Goal: Task Accomplishment & Management: Manage account settings

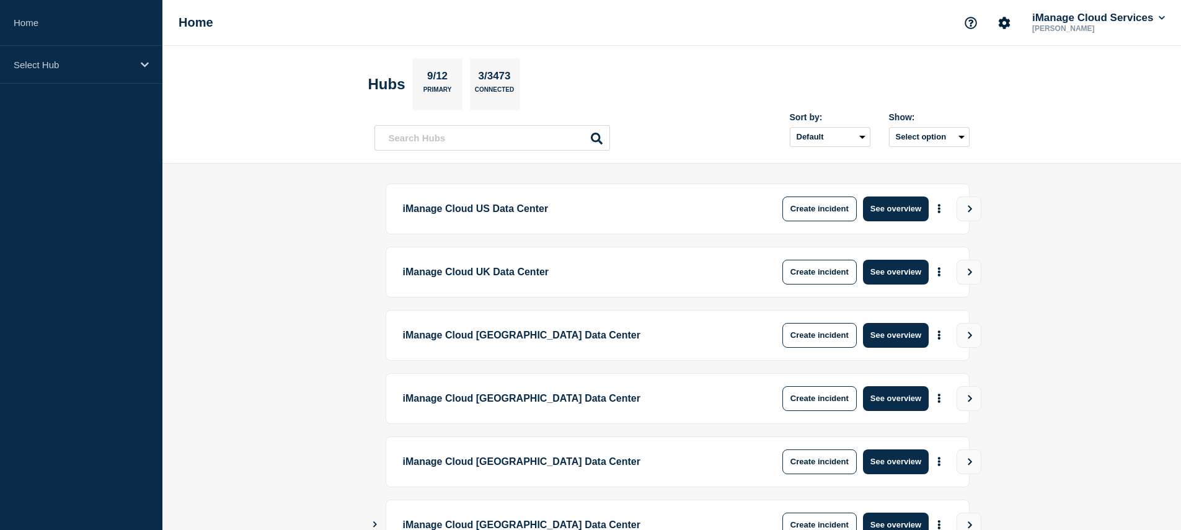
scroll to position [272, 0]
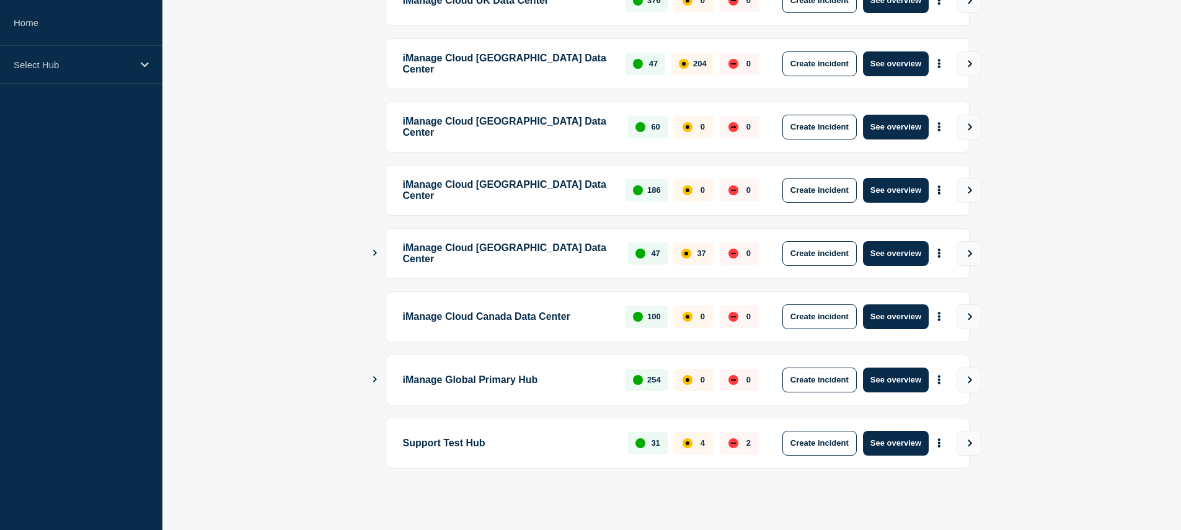
click at [376, 371] on div "iManage Global Primary Hub 254 0 0 Create incident See overview" at bounding box center [672, 380] width 595 height 51
click at [376, 378] on icon "Show Connected Hubs" at bounding box center [375, 379] width 8 height 6
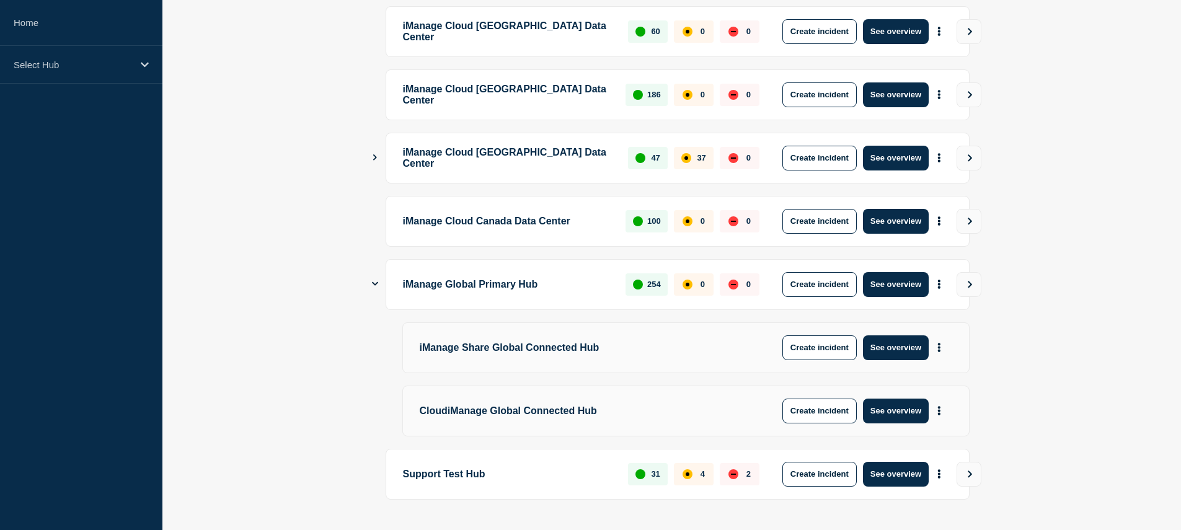
scroll to position [398, 0]
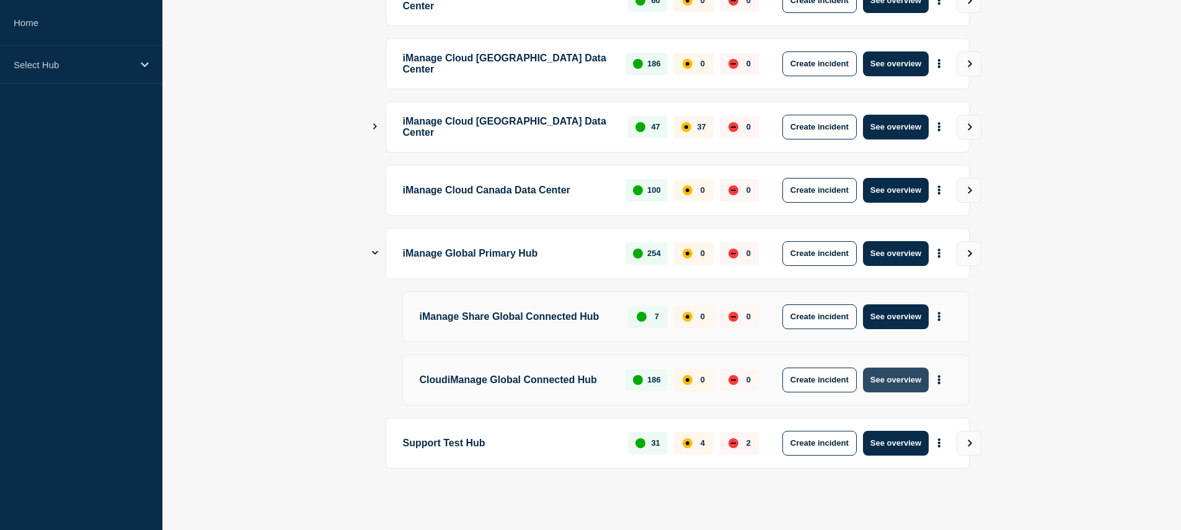
click at [907, 378] on button "See overview" at bounding box center [896, 380] width 66 height 25
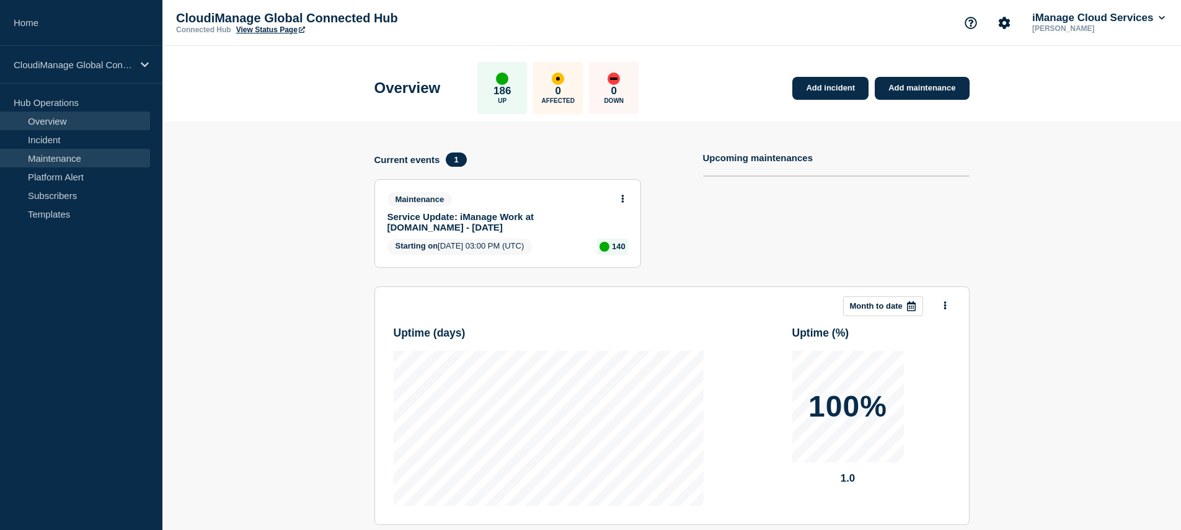
click at [73, 162] on link "Maintenance" at bounding box center [75, 158] width 150 height 19
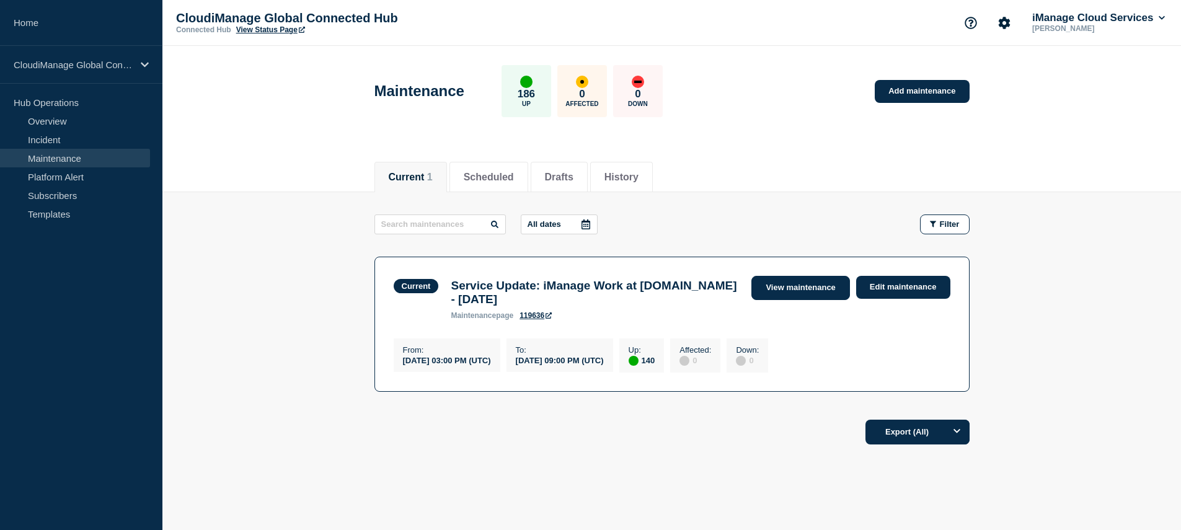
click at [797, 286] on link "View maintenance" at bounding box center [801, 288] width 98 height 24
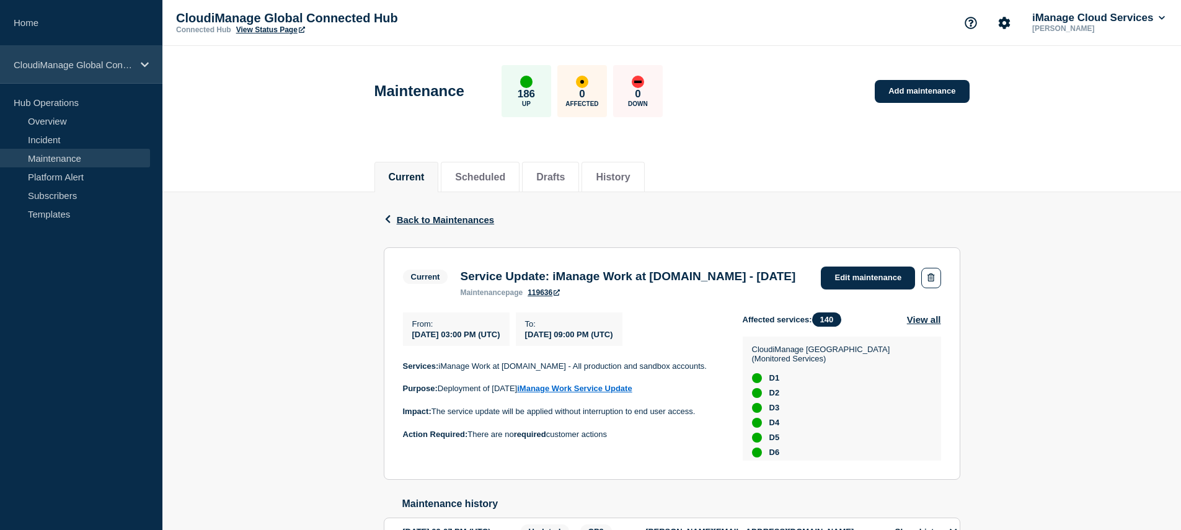
click at [105, 69] on p "CloudiManage Global Connected Hub" at bounding box center [73, 65] width 119 height 11
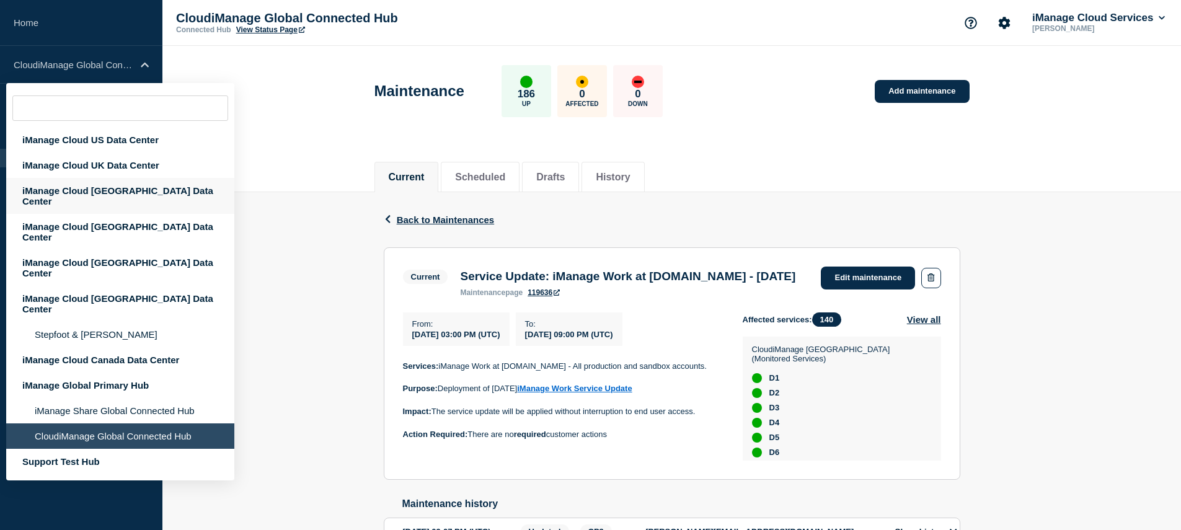
click at [117, 186] on div "iManage Cloud Australia Data Center" at bounding box center [120, 196] width 228 height 36
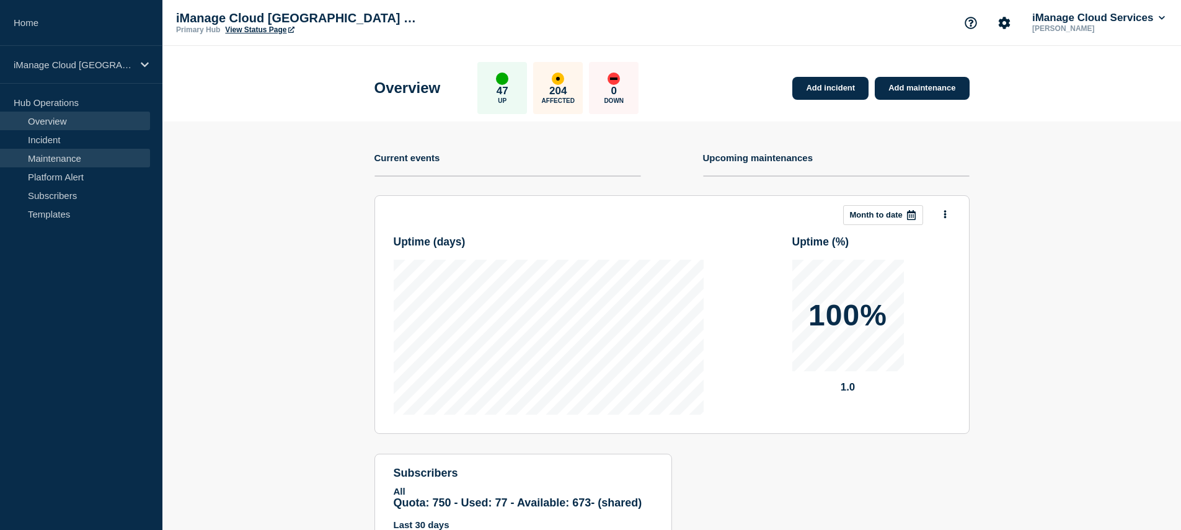
click at [56, 152] on link "Maintenance" at bounding box center [75, 158] width 150 height 19
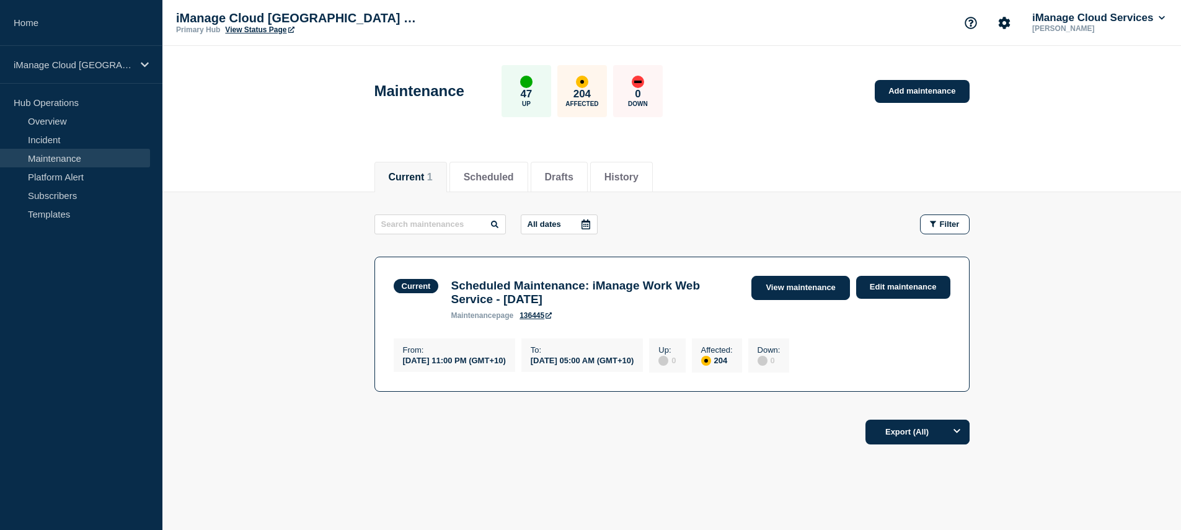
click at [810, 290] on link "View maintenance" at bounding box center [801, 288] width 98 height 24
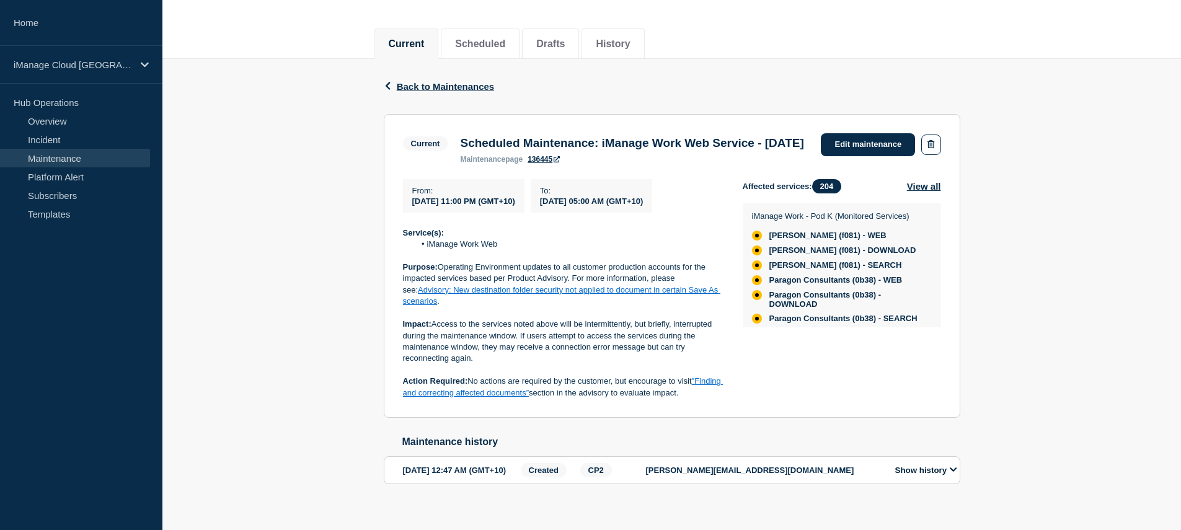
scroll to position [125, 0]
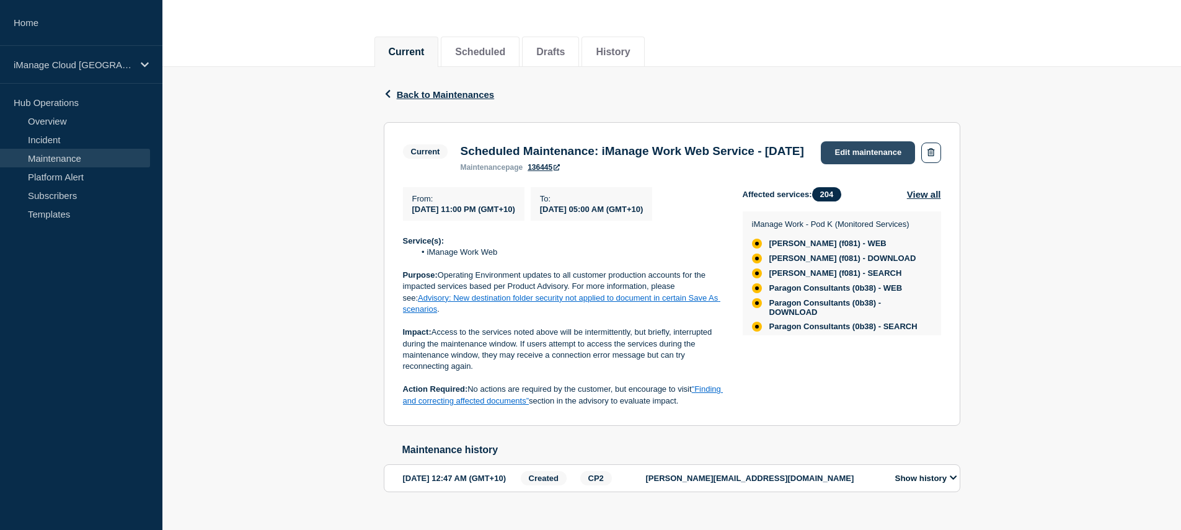
click at [877, 149] on link "Edit maintenance" at bounding box center [868, 152] width 94 height 23
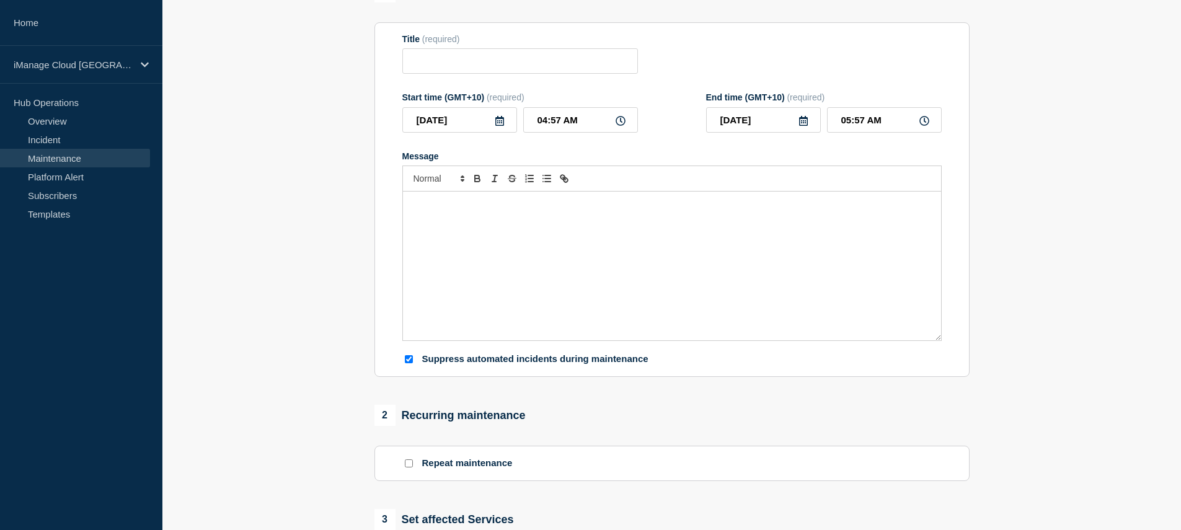
type input "Scheduled Maintenance: iManage Work Web Service - September 9, 2025"
type input "2025-09-09"
type input "11:00 PM"
type input "05:00 AM"
checkbox input "true"
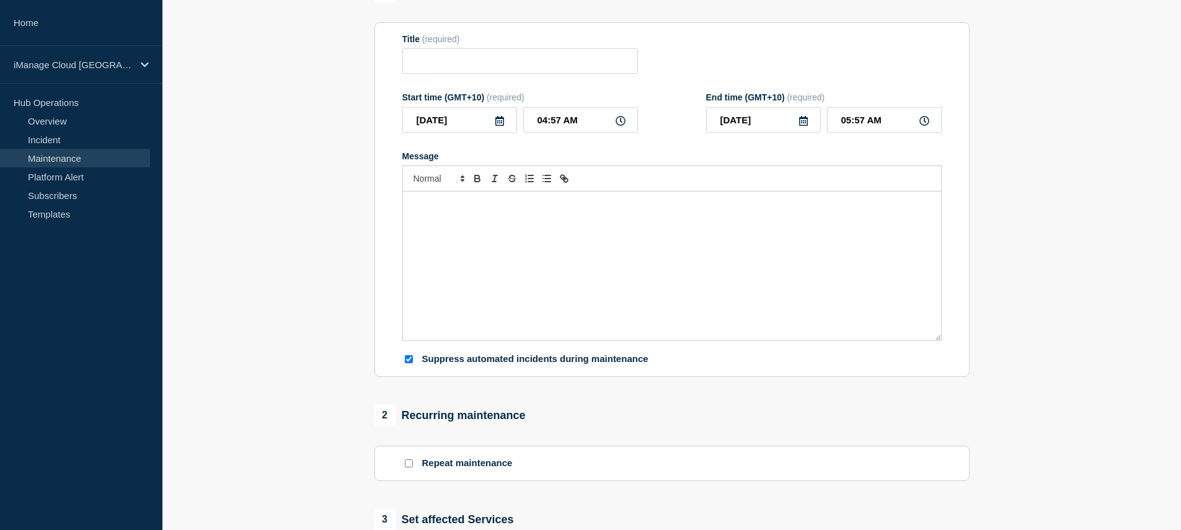
checkbox input "true"
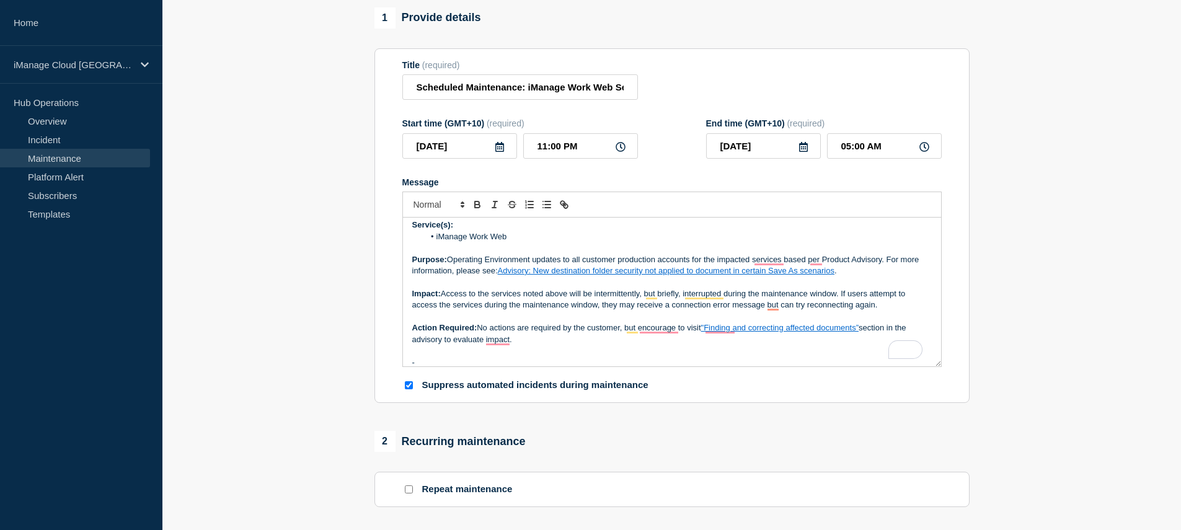
scroll to position [6, 0]
copy p "-----"
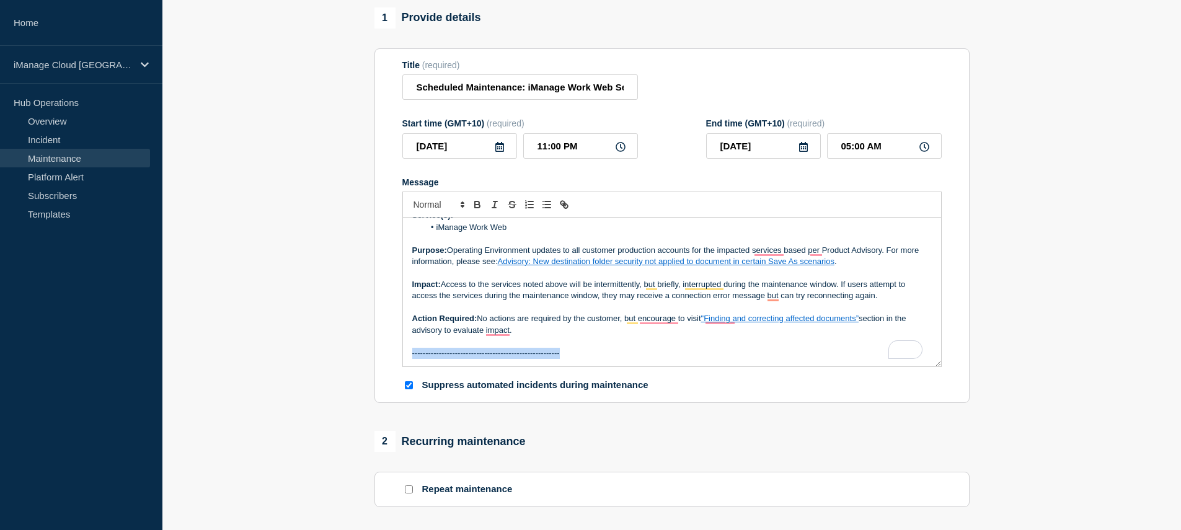
drag, startPoint x: 596, startPoint y: 376, endPoint x: 333, endPoint y: 366, distance: 263.1
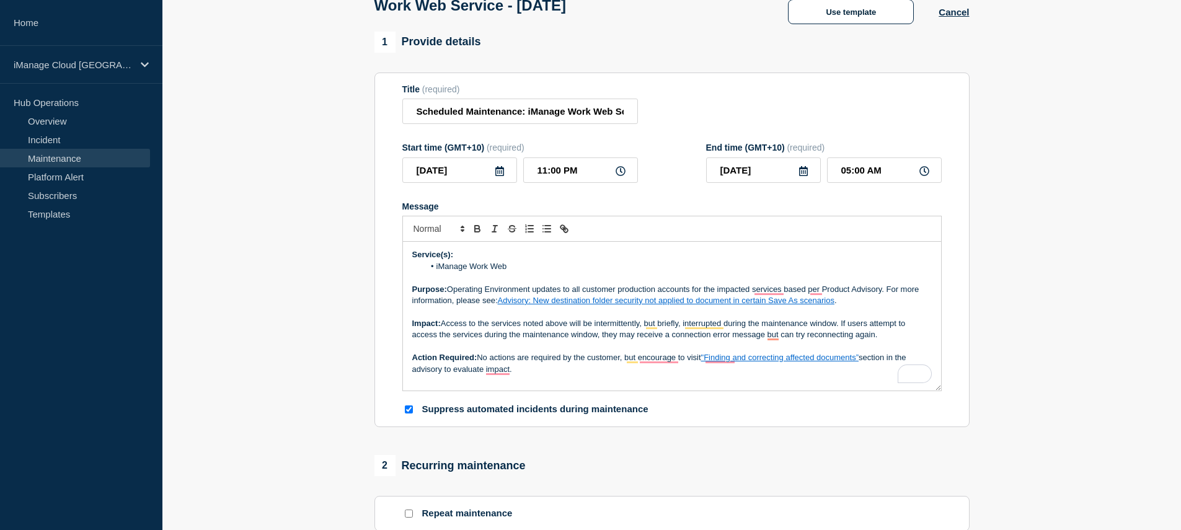
scroll to position [84, 0]
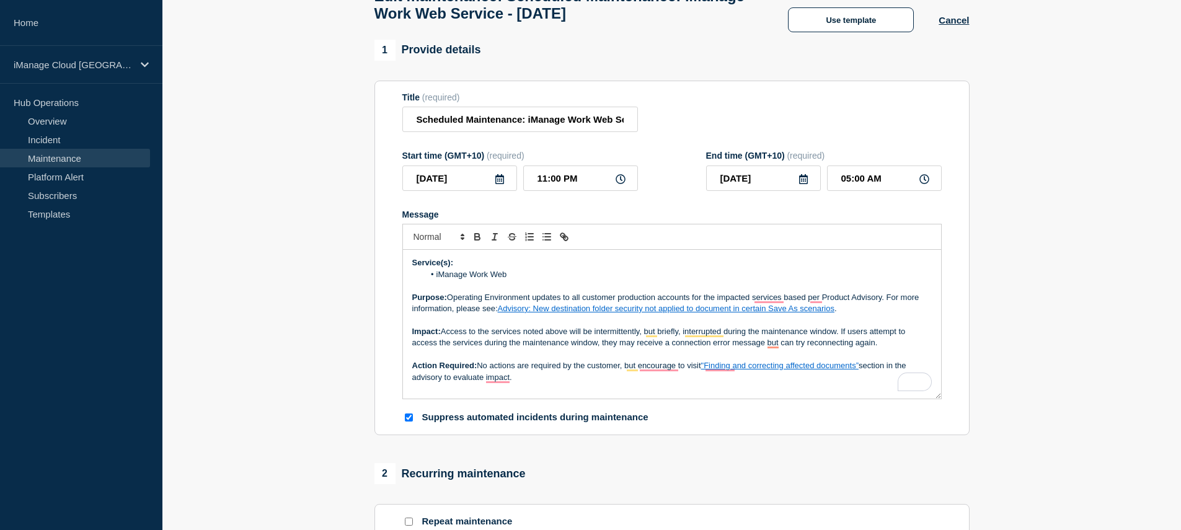
click at [407, 277] on div "Service(s): iManage Work Web Purpose: Operating Environment updates to all cust…" at bounding box center [672, 324] width 538 height 149
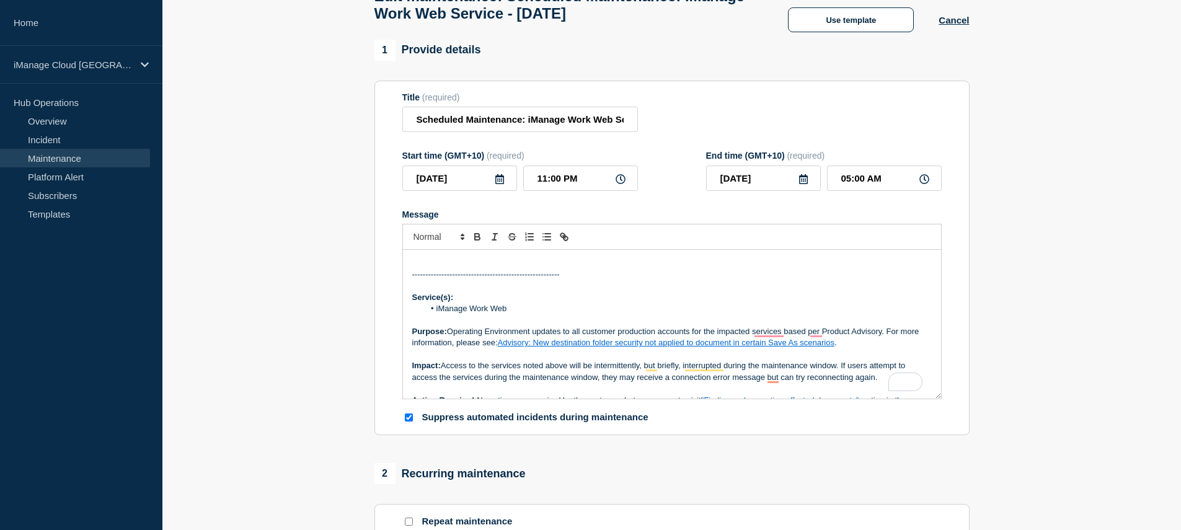
click at [513, 269] on p "To enrich screen reader interactions, please activate Accessibility in Grammarl…" at bounding box center [672, 262] width 520 height 11
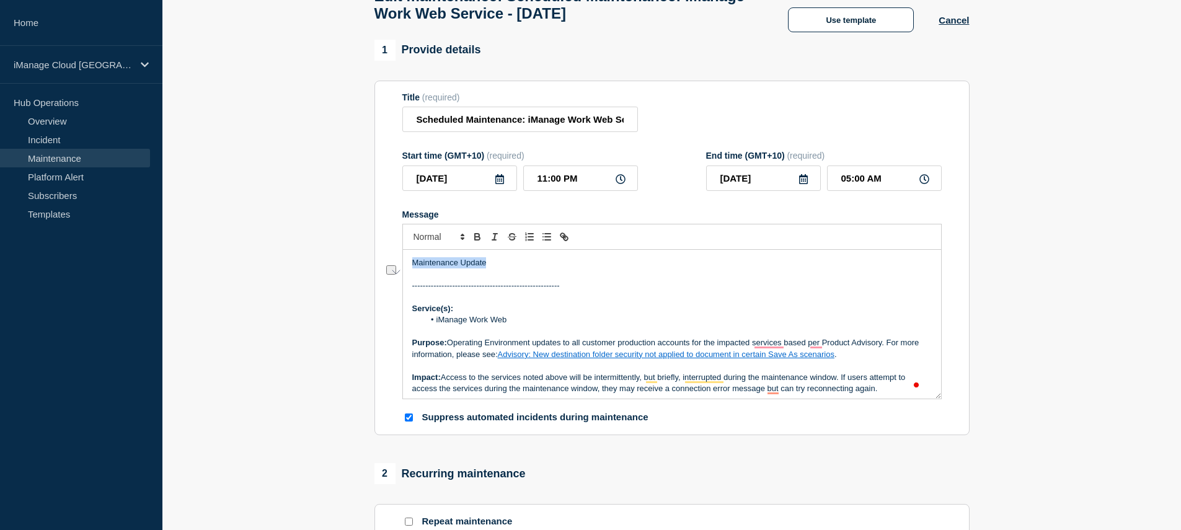
drag, startPoint x: 520, startPoint y: 274, endPoint x: 412, endPoint y: 269, distance: 107.4
click at [412, 269] on div "Maintenance Update ------------------------------------------------------- Serv…" at bounding box center [672, 324] width 538 height 149
click at [526, 269] on p "Maintenance Update" at bounding box center [672, 262] width 520 height 11
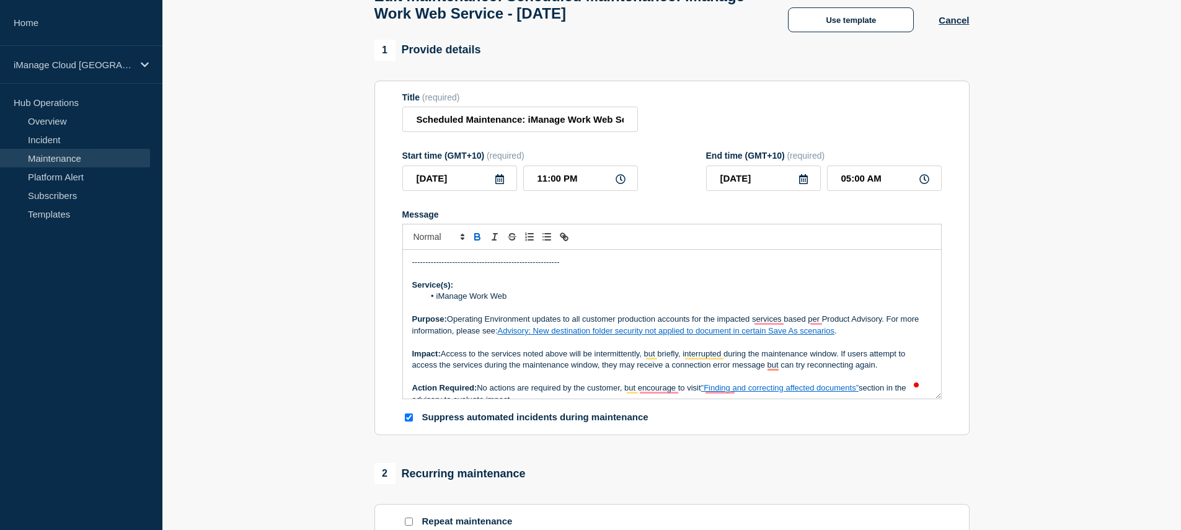
scroll to position [0, 0]
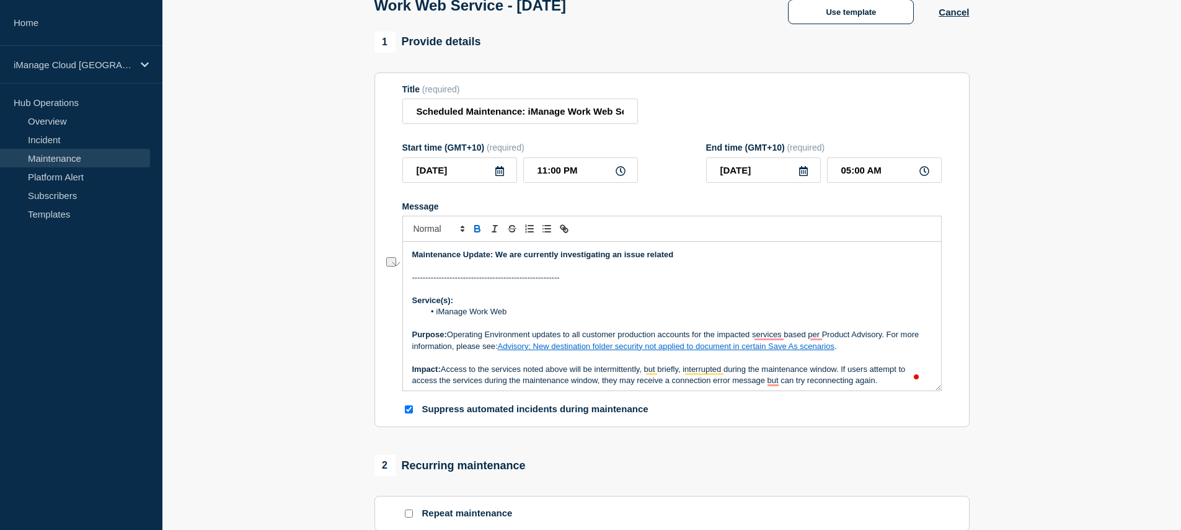
drag, startPoint x: 497, startPoint y: 270, endPoint x: 696, endPoint y: 272, distance: 199.1
click at [696, 260] on p "Maintenance Update: We are currently investigating an issue related" at bounding box center [672, 254] width 520 height 11
click at [737, 260] on p "Maintenance Update: We are currently investigating an issue related" at bounding box center [672, 254] width 520 height 11
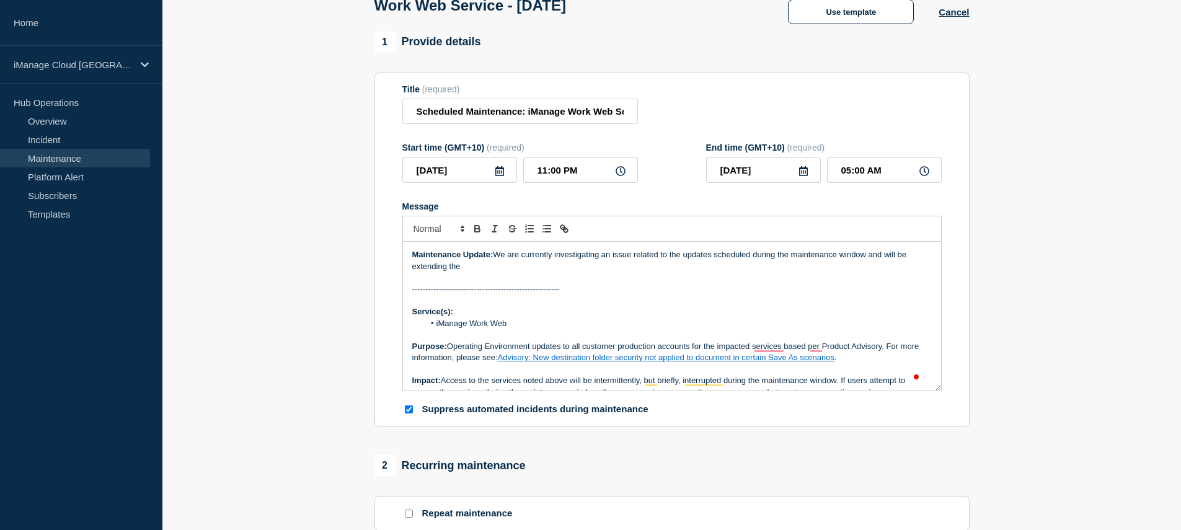
click at [535, 272] on p "Maintenance Update: We are currently investigating an issue related to the upda…" at bounding box center [672, 260] width 520 height 23
click at [542, 272] on p "Maintenance Update: We are currently investigating an issue related to the upda…" at bounding box center [672, 260] width 520 height 23
click at [546, 272] on p "Maintenance Update: We are currently investigating an issue related to the upda…" at bounding box center [672, 260] width 520 height 23
click at [579, 272] on p "Maintenance Update: We are currently investigating an issue related to the upda…" at bounding box center [672, 260] width 520 height 23
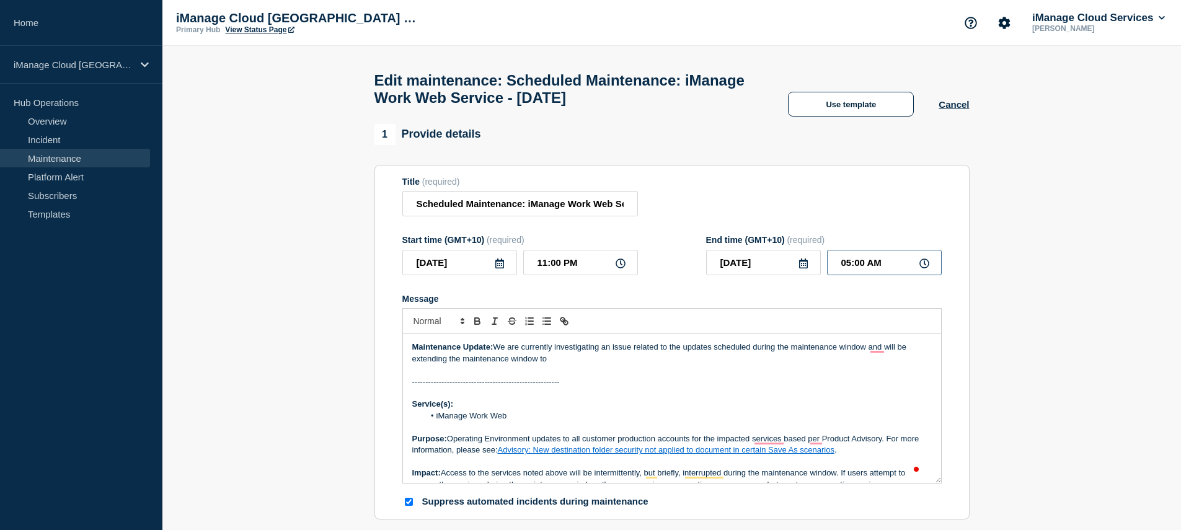
click at [854, 275] on input "05:00 AM" at bounding box center [884, 262] width 115 height 25
type input "06:00 AM"
click at [886, 227] on form "Title (required) Scheduled Maintenance: iManage Work Web Service - September 9,…" at bounding box center [672, 343] width 540 height 332
click at [564, 365] on p "Maintenance Update: We are currently investigating an issue related to the upda…" at bounding box center [672, 353] width 520 height 23
click at [649, 365] on p "Maintenance Update: We are currently investigating an issue related to the upda…" at bounding box center [672, 353] width 520 height 23
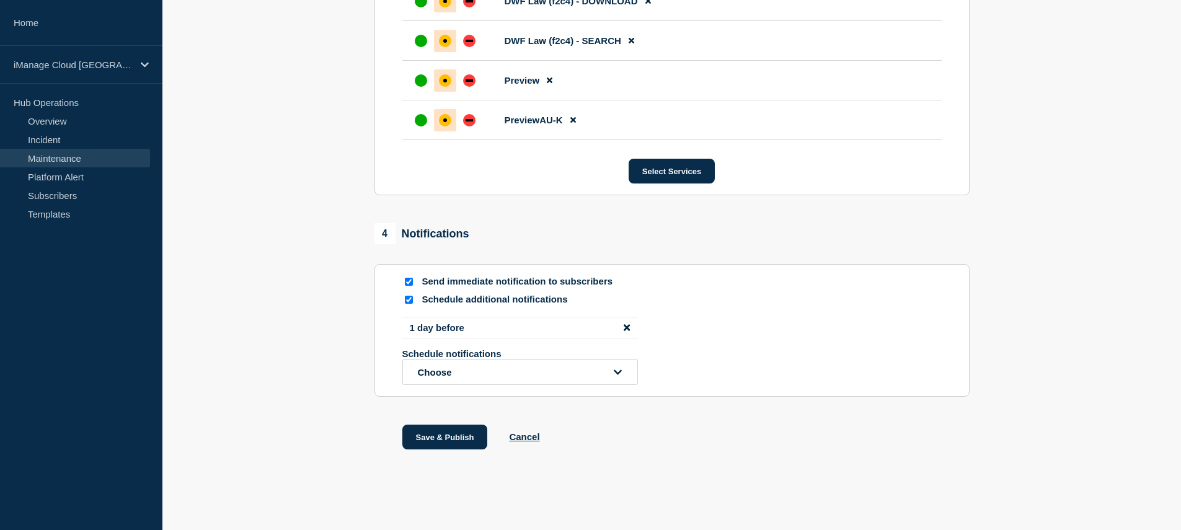
scroll to position [9098, 0]
click at [427, 446] on button "Save & Publish" at bounding box center [445, 437] width 86 height 25
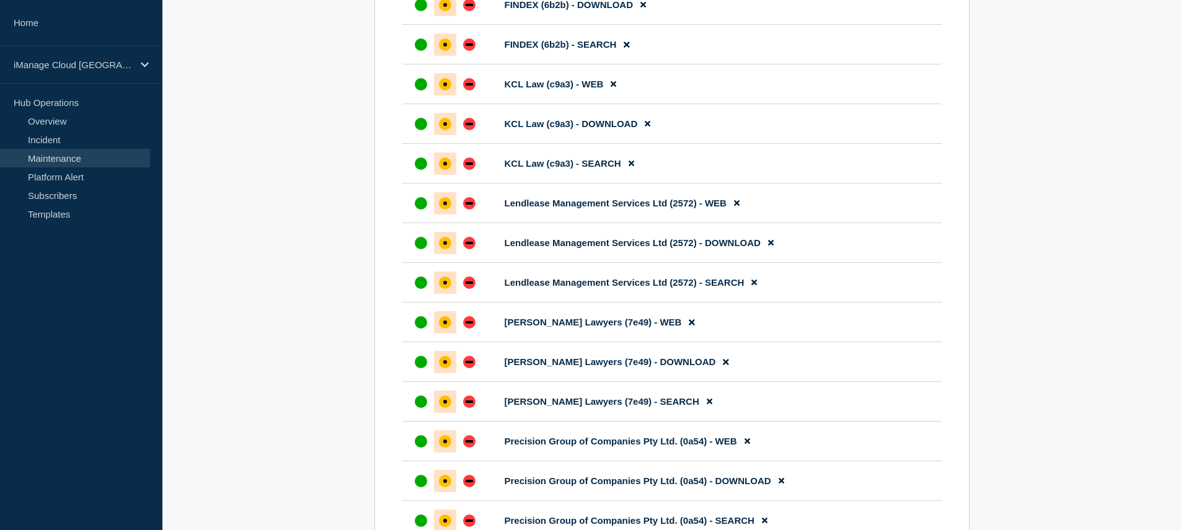
scroll to position [5902, 0]
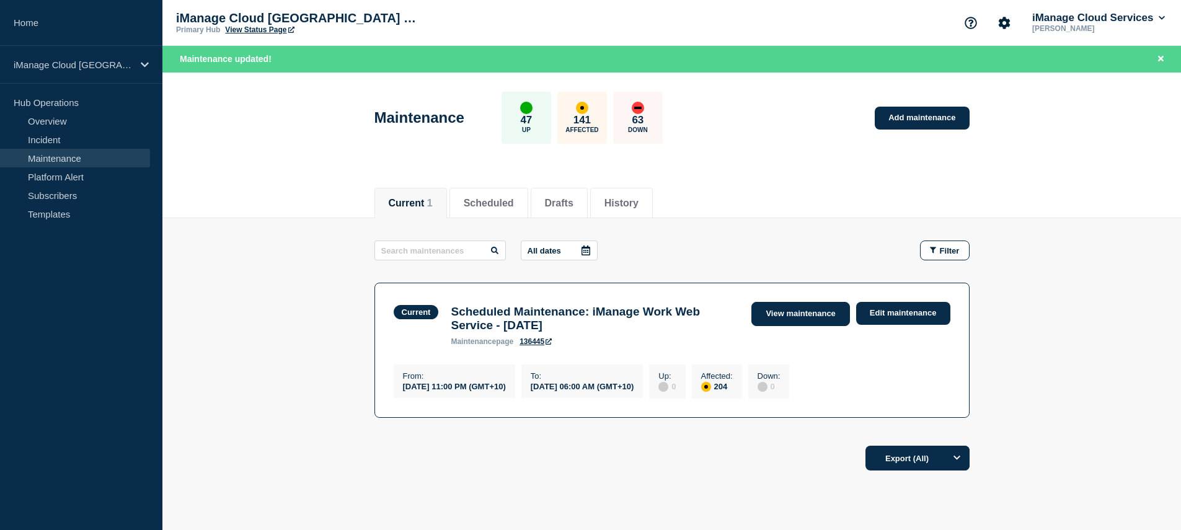
click at [818, 314] on link "View maintenance" at bounding box center [801, 314] width 98 height 24
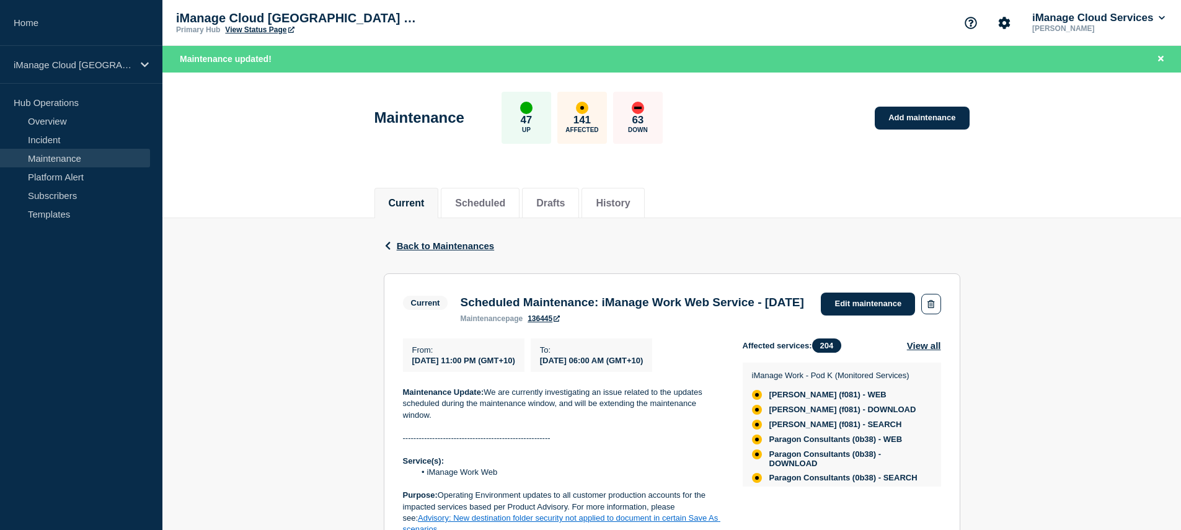
click at [639, 365] on span "2025-09-10 06:00 AM (GMT+10)" at bounding box center [592, 360] width 104 height 9
drag, startPoint x: 641, startPoint y: 384, endPoint x: 613, endPoint y: 384, distance: 27.9
click at [613, 365] on span "2025-09-10 06:00 AM (GMT+10)" at bounding box center [592, 360] width 104 height 9
click at [611, 365] on span "2025-09-10 06:00 AM (GMT+10)" at bounding box center [592, 360] width 104 height 9
